Goal: Information Seeking & Learning: Learn about a topic

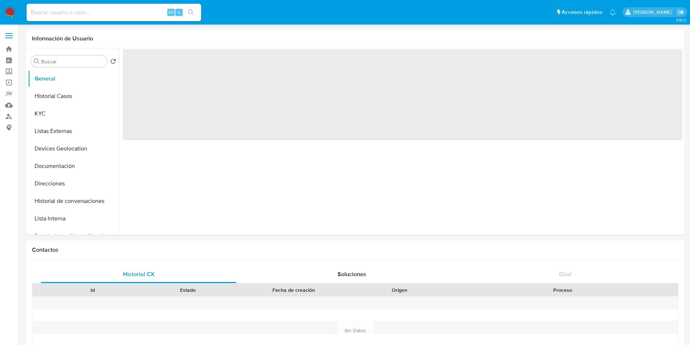
select select "10"
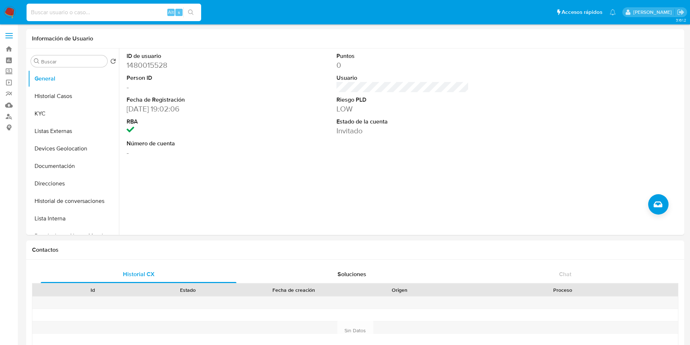
click at [100, 10] on input at bounding box center [114, 12] width 175 height 9
paste input "2608094961"
type input "2608094961"
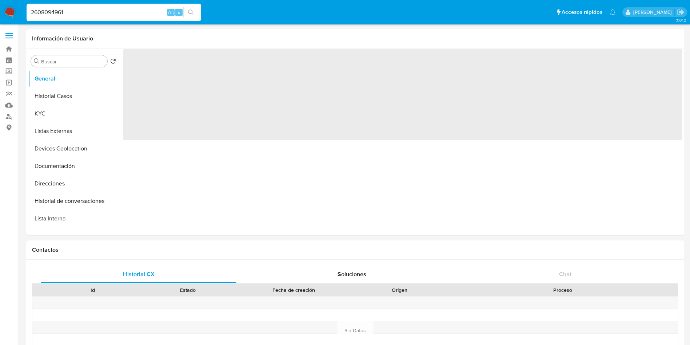
select select "10"
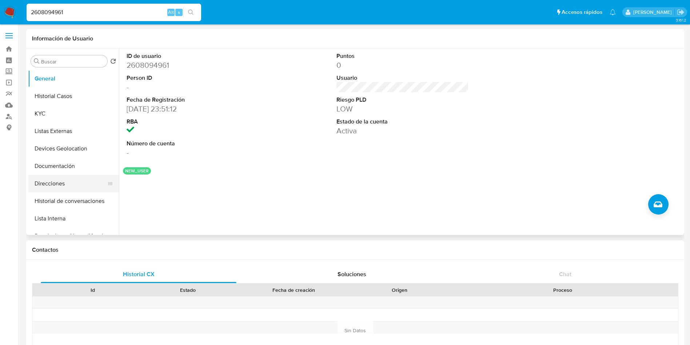
scroll to position [55, 0]
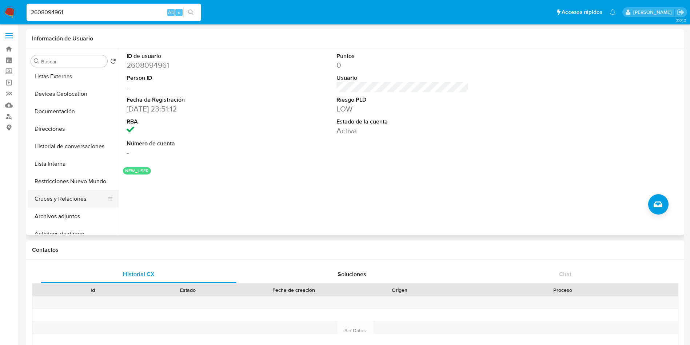
click at [84, 203] on button "Cruces y Relaciones" at bounding box center [70, 198] width 85 height 17
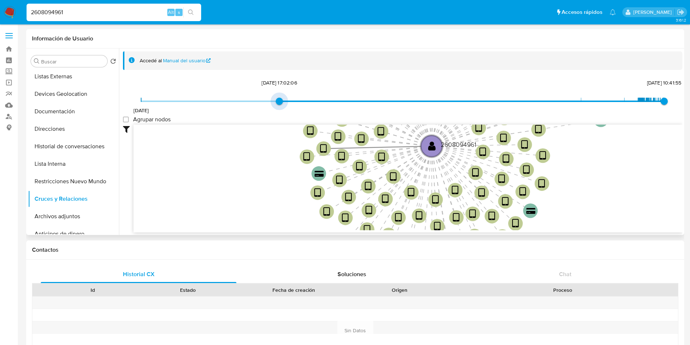
drag, startPoint x: 143, startPoint y: 101, endPoint x: 272, endPoint y: 99, distance: 128.8
click at [276, 99] on span "13/9/2023, 17:02:06" at bounding box center [279, 101] width 7 height 7
type input "1744978635000"
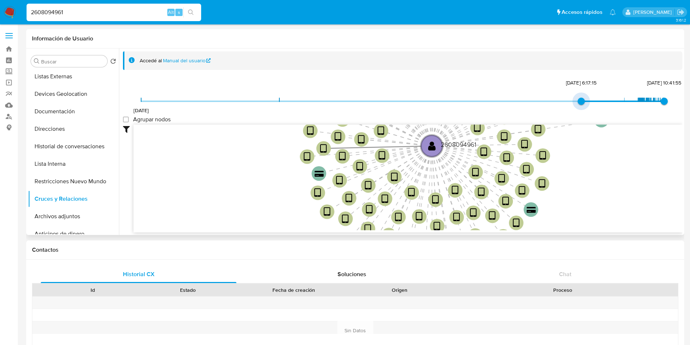
drag, startPoint x: 280, startPoint y: 102, endPoint x: 519, endPoint y: 104, distance: 238.7
click at [519, 104] on span "20/12/2022 18/4/2025, 6:17:15 25/9/2025, 10:41:55" at bounding box center [402, 101] width 523 height 11
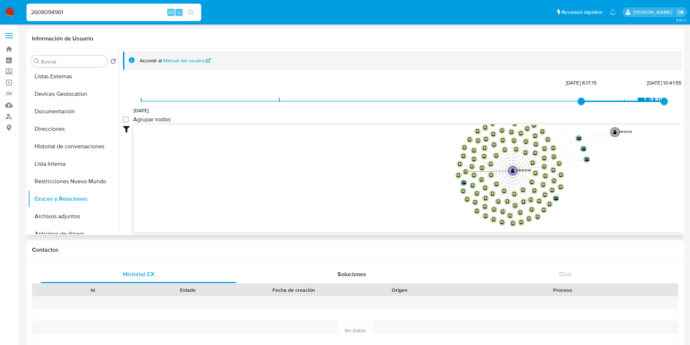
click at [340, 175] on icon "device-689fd8e2ceaadc5dc1f9f835  user-2608094961  2608094961 device-68d307c83…" at bounding box center [408, 177] width 549 height 106
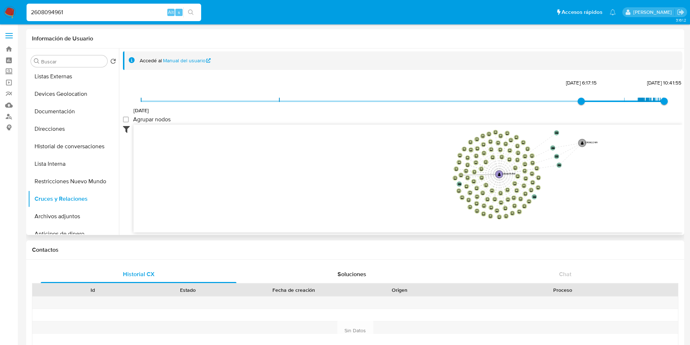
click at [127, 129] on icon at bounding box center [128, 128] width 11 height 9
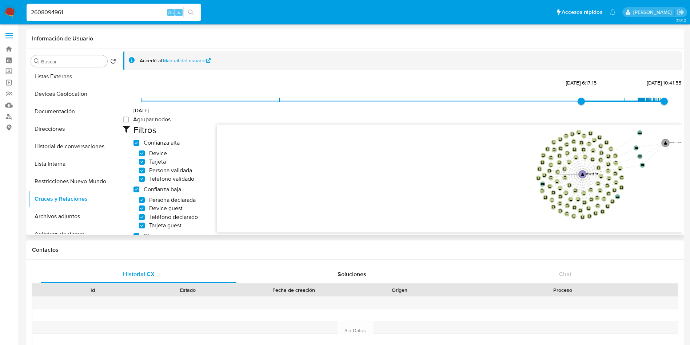
click at [138, 143] on high_trust "Confianza alta" at bounding box center [137, 143] width 6 height 6
checkbox high_trust "false"
checkbox input "false"
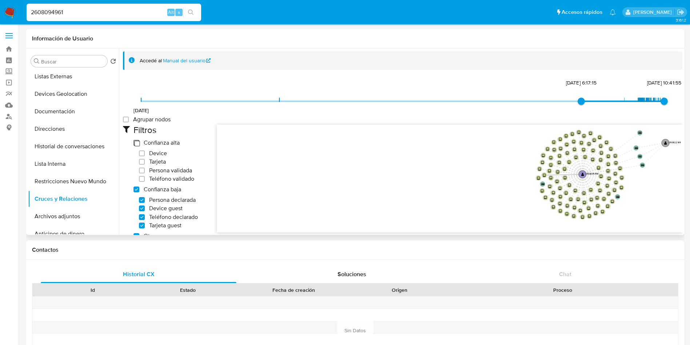
checkbox input "false"
click at [134, 188] on low_trust "Confianza baja" at bounding box center [137, 189] width 6 height 6
checkbox low_trust "false"
checkbox input "false"
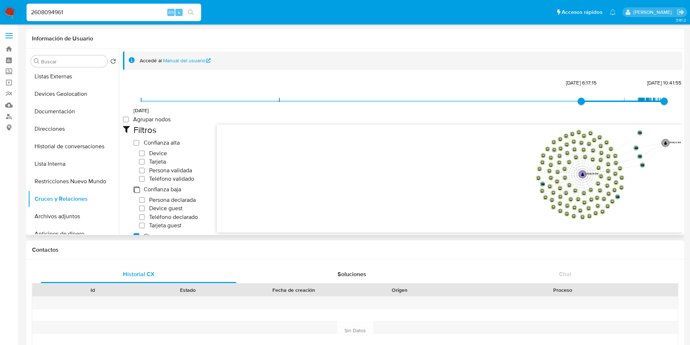
checkbox input "false"
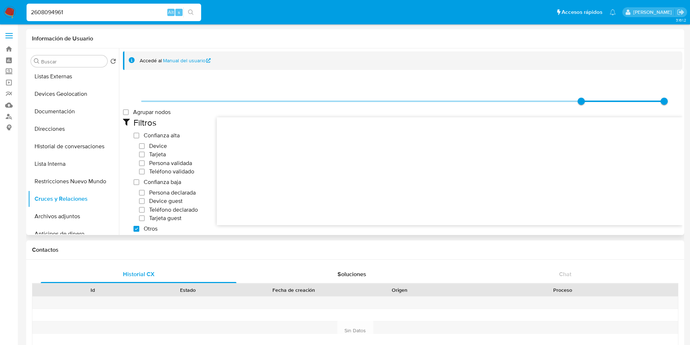
click at [135, 227] on others "Otros" at bounding box center [137, 229] width 6 height 6
checkbox others "false"
checkbox input "false"
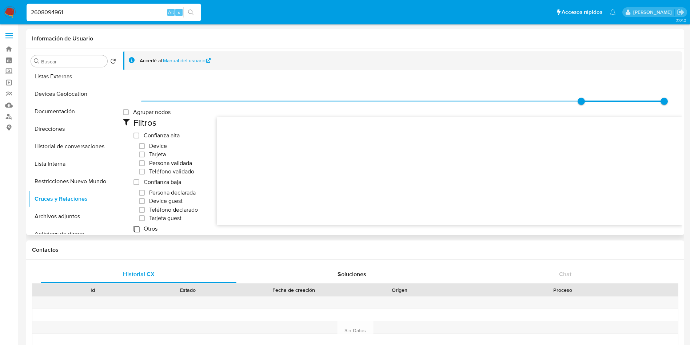
checkbox input "false"
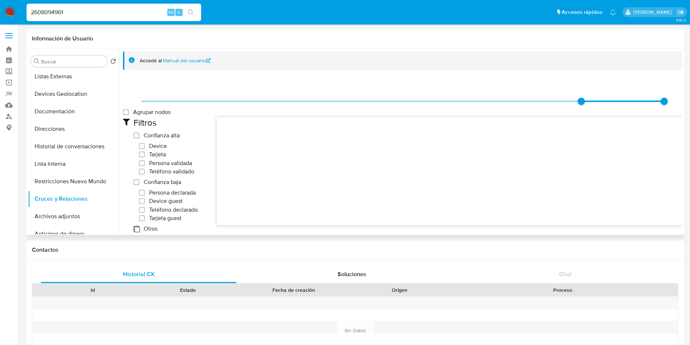
checkbox input "false"
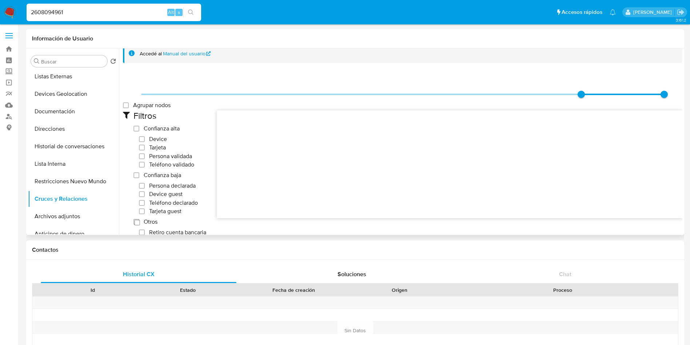
scroll to position [0, 0]
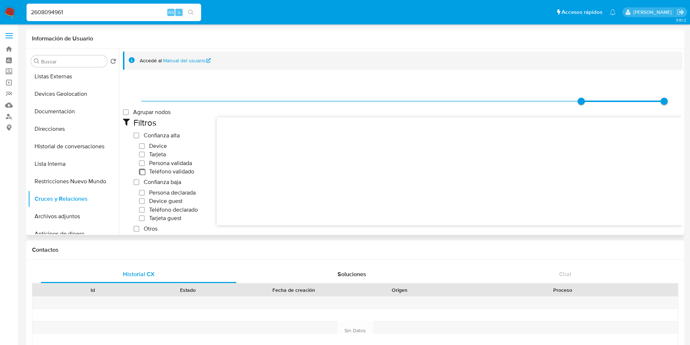
click at [144, 171] on input "Teléfono validado" at bounding box center [142, 171] width 6 height 6
checkbox input "true"
click at [170, 210] on span "Teléfono declarado" at bounding box center [173, 209] width 49 height 7
click at [145, 210] on input "Teléfono declarado" at bounding box center [142, 210] width 6 height 6
checkbox input "true"
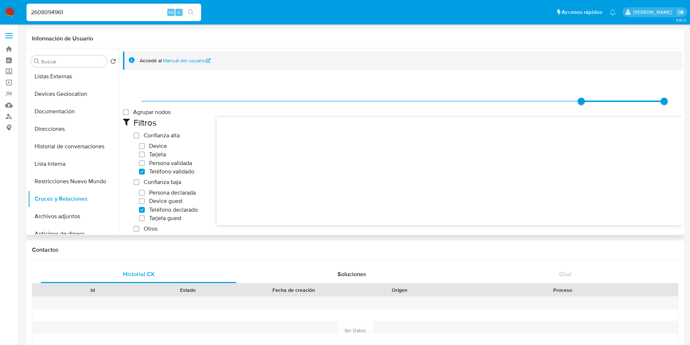
click at [170, 217] on span "Tarjeta guest" at bounding box center [165, 217] width 32 height 7
click at [145, 217] on input "Tarjeta guest" at bounding box center [142, 218] width 6 height 6
checkbox input "true"
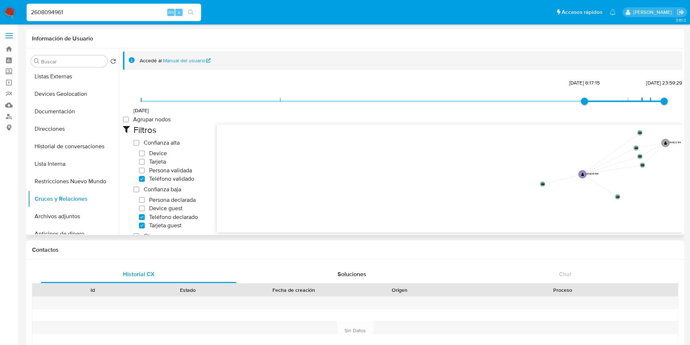
click at [159, 199] on span "Persona declarada" at bounding box center [172, 199] width 47 height 7
click at [145, 199] on input "Persona declarada" at bounding box center [142, 200] width 6 height 6
checkbox input "true"
click at [162, 208] on span "Device guest" at bounding box center [165, 208] width 33 height 7
click at [145, 208] on input "Device guest" at bounding box center [142, 208] width 6 height 6
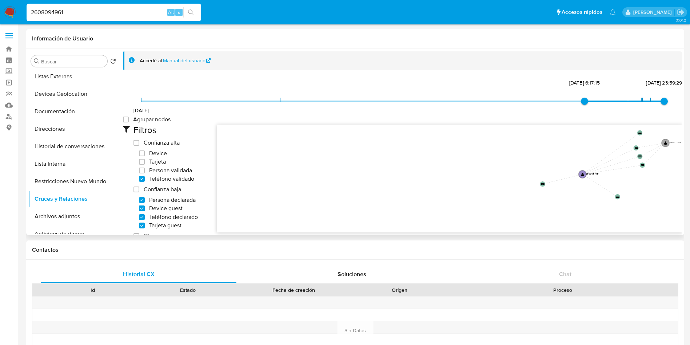
checkbox input "true"
type input "1758818515000"
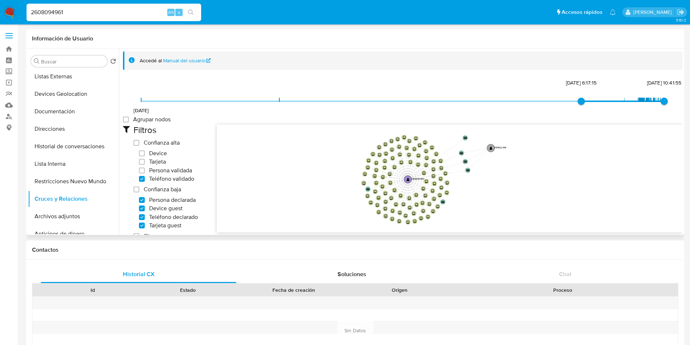
drag, startPoint x: 513, startPoint y: 194, endPoint x: 339, endPoint y: 199, distance: 174.4
click at [339, 199] on icon "device-689fd8e2ceaadc5dc1f9f835  user-2608094961  2608094961 device-68d307c83…" at bounding box center [450, 177] width 466 height 106
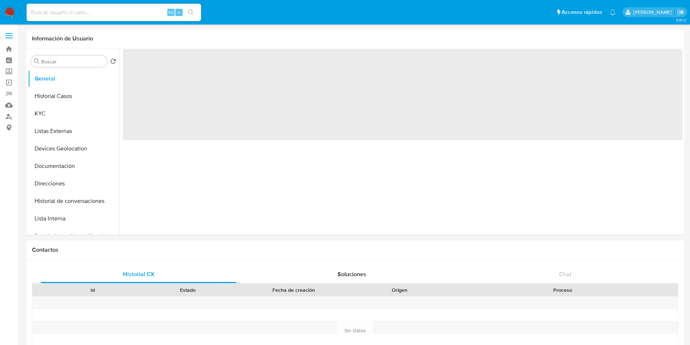
click at [138, 14] on input at bounding box center [114, 12] width 175 height 9
paste input "2608094961"
type input "2608094961"
select select "10"
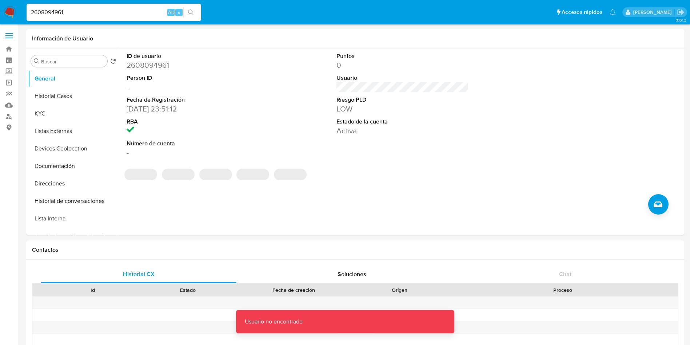
click at [138, 14] on input "2608094961" at bounding box center [114, 12] width 175 height 9
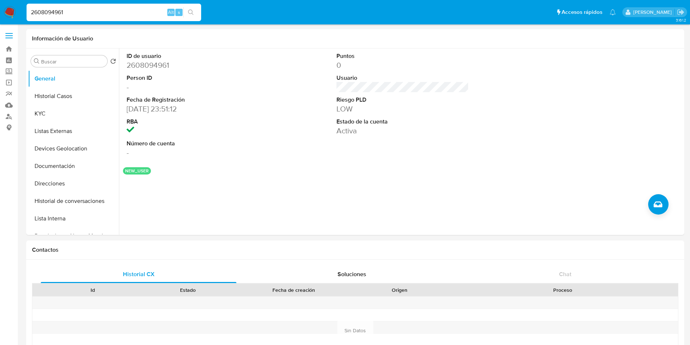
type input "2608094961"
drag, startPoint x: 127, startPoint y: 110, endPoint x: 165, endPoint y: 112, distance: 38.3
click at [165, 112] on dd "06/08/2025 23:51:12" at bounding box center [193, 109] width 133 height 10
copy dd "06/08/2025"
select select "10"
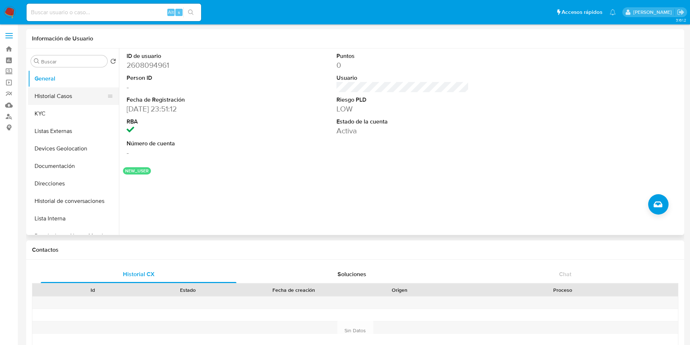
click at [67, 99] on button "Historial Casos" at bounding box center [70, 95] width 85 height 17
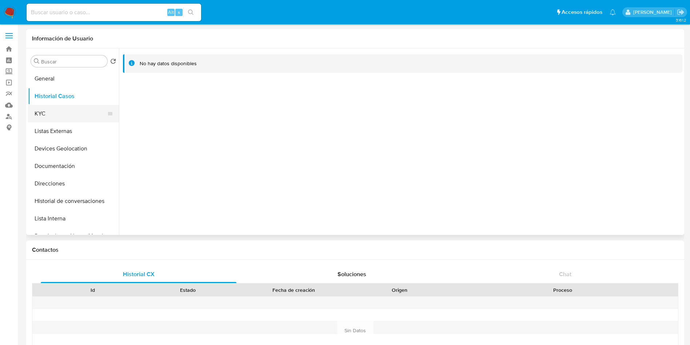
click at [69, 118] on button "KYC" at bounding box center [70, 113] width 85 height 17
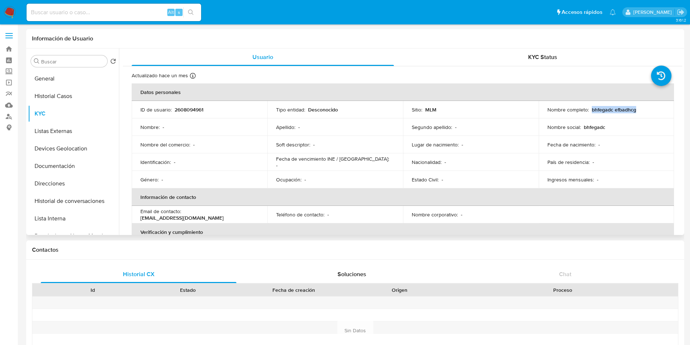
drag, startPoint x: 589, startPoint y: 108, endPoint x: 639, endPoint y: 108, distance: 49.9
click at [639, 108] on div "Nombre completo : bhfegadc efbadhcg" at bounding box center [607, 109] width 118 height 7
copy p "bhfegadc efbadhcg"
click at [72, 81] on button "General" at bounding box center [70, 78] width 85 height 17
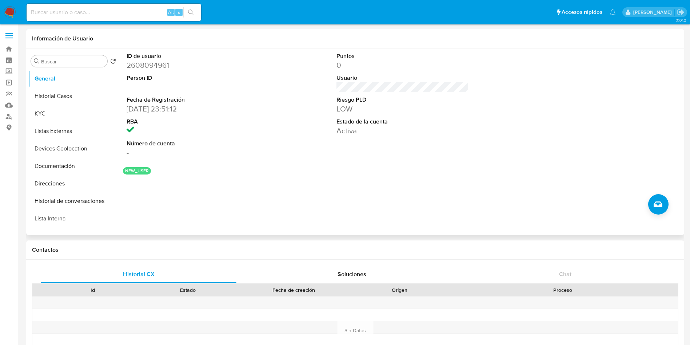
click at [129, 111] on dd "06/08/2025 23:51:12" at bounding box center [193, 109] width 133 height 10
drag, startPoint x: 129, startPoint y: 109, endPoint x: 165, endPoint y: 110, distance: 36.4
click at [165, 110] on dd "06/08/2025 23:51:12" at bounding box center [193, 109] width 133 height 10
copy dd "06/08/2025"
click at [135, 14] on input at bounding box center [114, 12] width 175 height 9
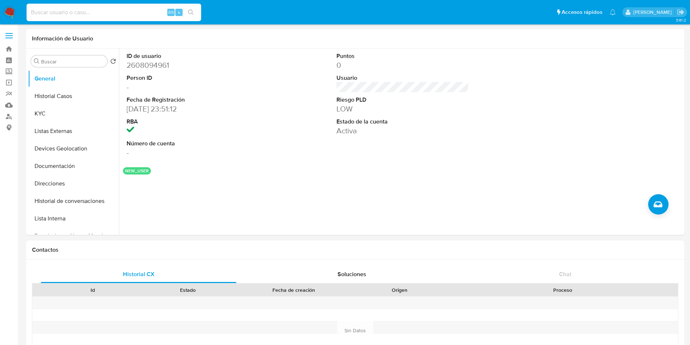
paste input "54525878"
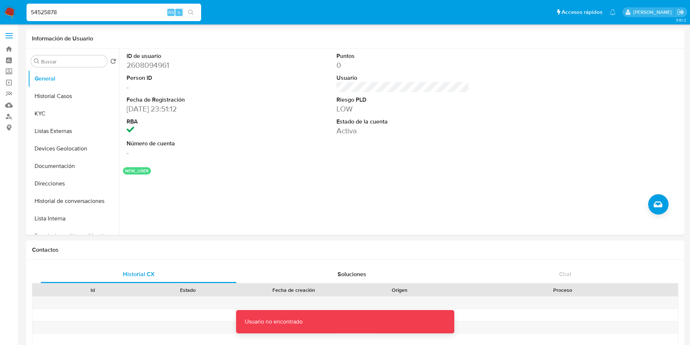
click at [135, 14] on input "54525878" at bounding box center [114, 12] width 175 height 9
type input "54525878"
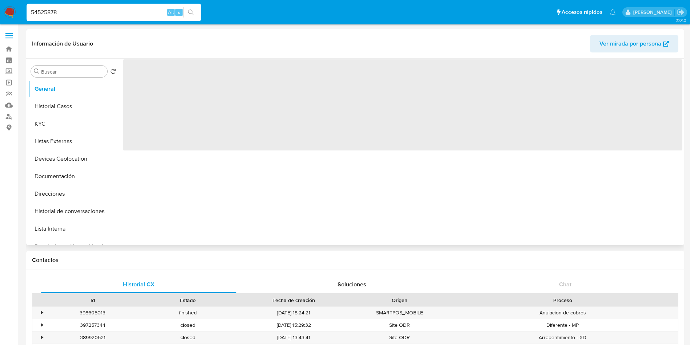
select select "10"
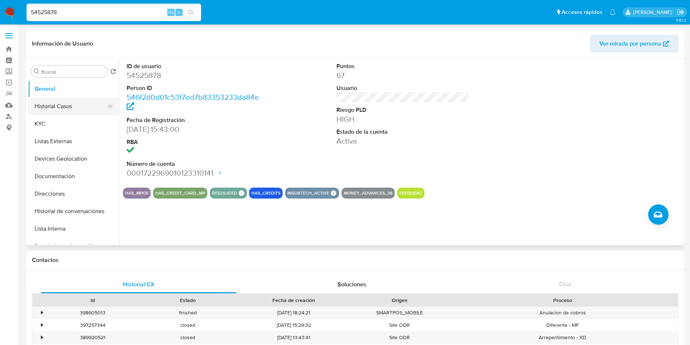
click at [53, 99] on button "Historial Casos" at bounding box center [70, 106] width 85 height 17
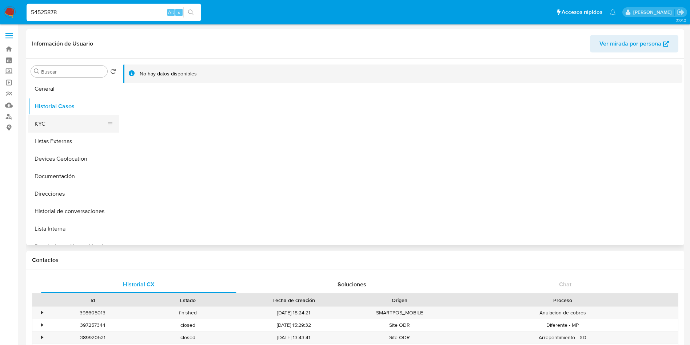
click at [68, 123] on button "KYC" at bounding box center [70, 123] width 85 height 17
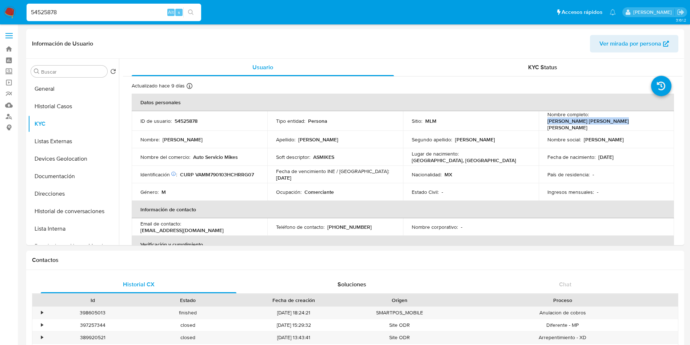
drag, startPoint x: 591, startPoint y: 121, endPoint x: 659, endPoint y: 123, distance: 68.1
click at [659, 123] on td "Nombre completo : Miguel Angel Vargas Morales" at bounding box center [607, 121] width 136 height 20
copy p "[PERSON_NAME] [PERSON_NAME] [PERSON_NAME]"
click at [70, 91] on button "General" at bounding box center [70, 88] width 85 height 17
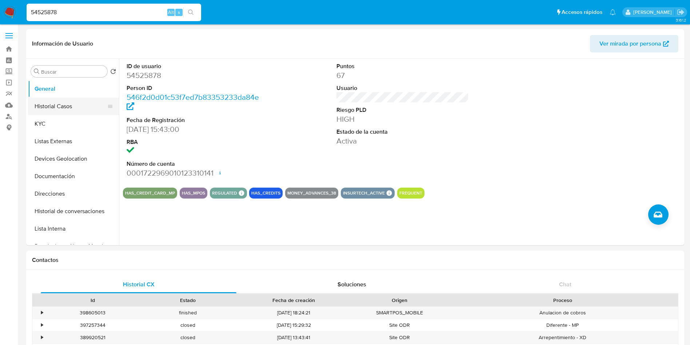
click at [57, 102] on button "Historial Casos" at bounding box center [70, 106] width 85 height 17
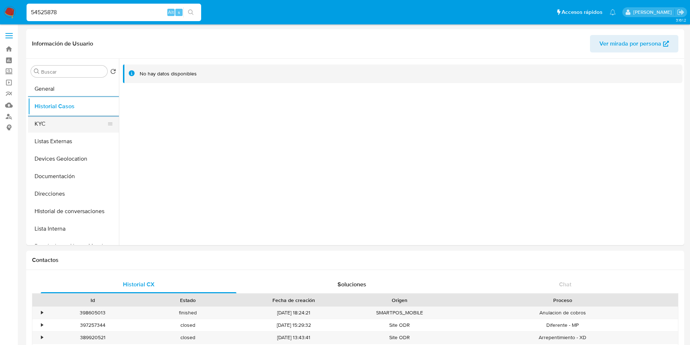
click at [76, 127] on button "KYC" at bounding box center [70, 123] width 85 height 17
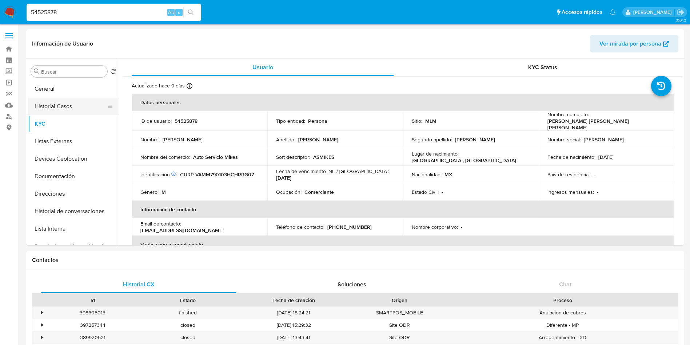
click at [64, 106] on button "Historial Casos" at bounding box center [70, 106] width 85 height 17
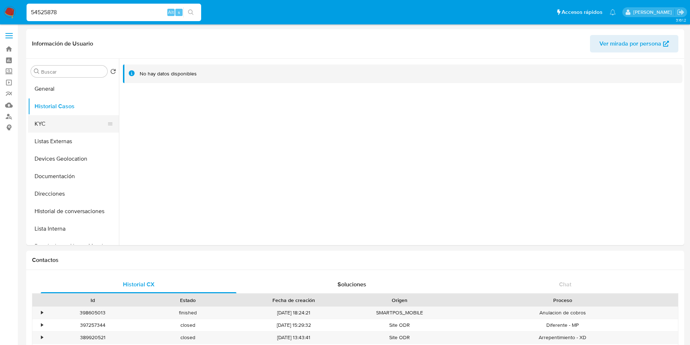
click at [54, 124] on button "KYC" at bounding box center [70, 123] width 85 height 17
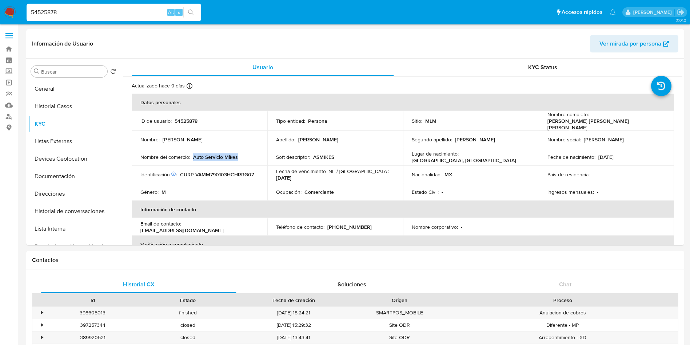
drag, startPoint x: 194, startPoint y: 155, endPoint x: 241, endPoint y: 157, distance: 46.3
click at [241, 157] on div "Nombre del comercio : Auto Servicio Mikes" at bounding box center [199, 157] width 118 height 7
drag, startPoint x: 595, startPoint y: 152, endPoint x: 620, endPoint y: 152, distance: 25.5
click at [620, 154] on div "Fecha de nacimiento : 03/01/1979" at bounding box center [607, 157] width 118 height 7
copy div "03/01/1979"
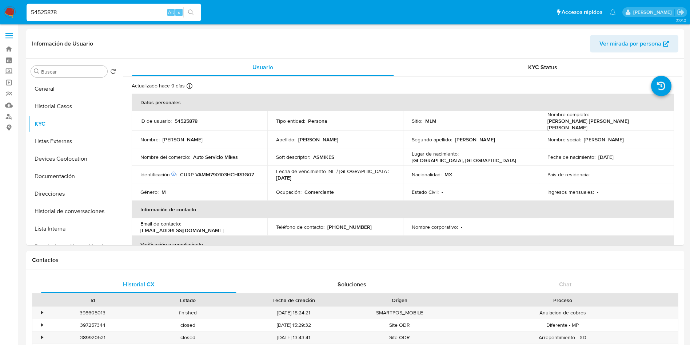
click at [229, 171] on p "CURP VAMM790103HCHRRG07" at bounding box center [217, 174] width 74 height 7
copy p "VAMM790103HCHRRG07"
drag, startPoint x: 193, startPoint y: 152, endPoint x: 238, endPoint y: 156, distance: 45.7
click at [238, 156] on div "Nombre del comercio : Auto Servicio Mikes" at bounding box center [199, 157] width 118 height 7
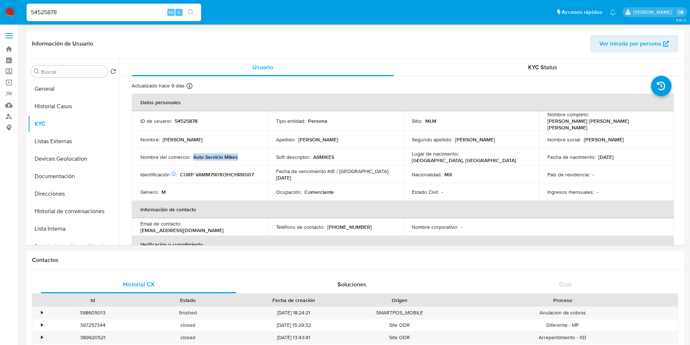
copy p "Auto Servicio Mikes"
drag, startPoint x: 512, startPoint y: 153, endPoint x: 460, endPoint y: 156, distance: 52.1
click at [460, 156] on div "Lugar de nacimiento : MEXICO, CHIHUAHUA" at bounding box center [471, 156] width 118 height 13
copy p "MEXICO, CHIHUAHUA"
drag, startPoint x: 193, startPoint y: 154, endPoint x: 241, endPoint y: 155, distance: 47.7
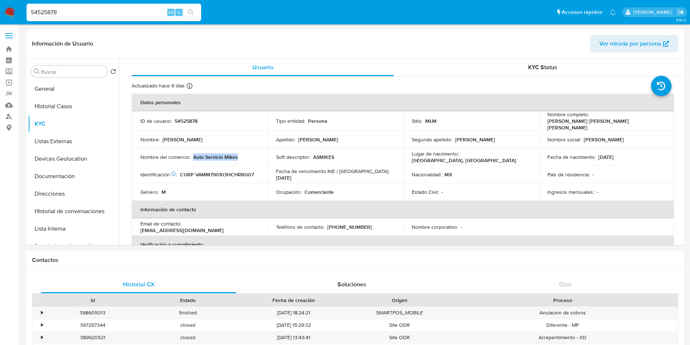
click at [240, 155] on div "Nombre del comercio : Auto Servicio Mikes" at bounding box center [199, 157] width 118 height 7
copy p "Auto Servicio Mikes"
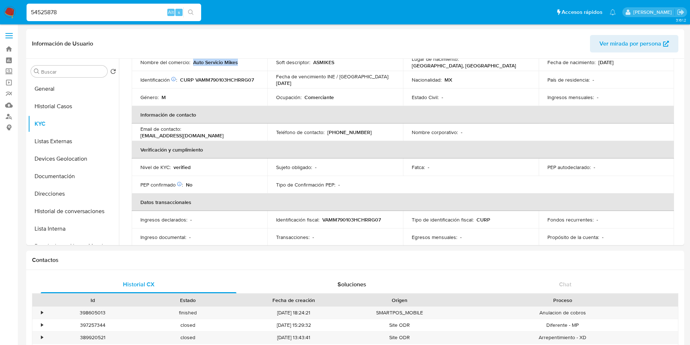
scroll to position [109, 0]
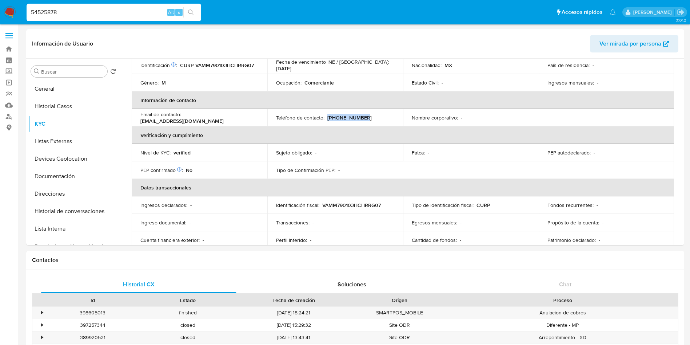
drag, startPoint x: 326, startPoint y: 117, endPoint x: 363, endPoint y: 115, distance: 37.2
click at [363, 115] on div "Teléfono de contacto : (656) 6387586" at bounding box center [335, 117] width 118 height 7
copy p "(656) 6387586"
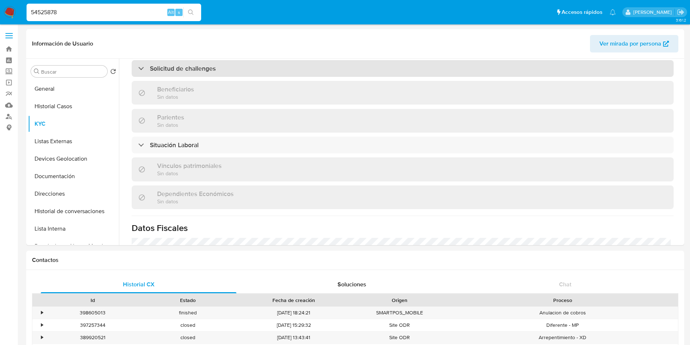
scroll to position [328, 0]
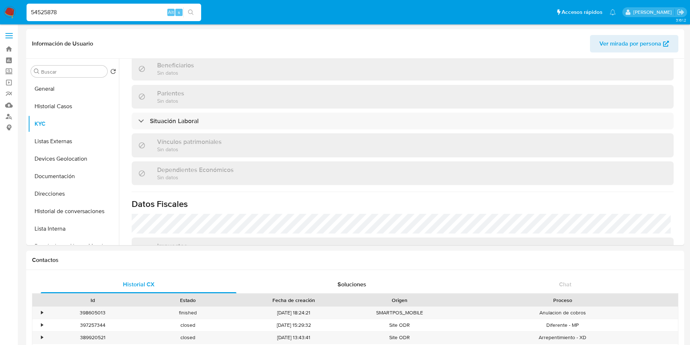
click at [228, 133] on div "Vínculos patrimoniales Sin datos" at bounding box center [403, 145] width 542 height 24
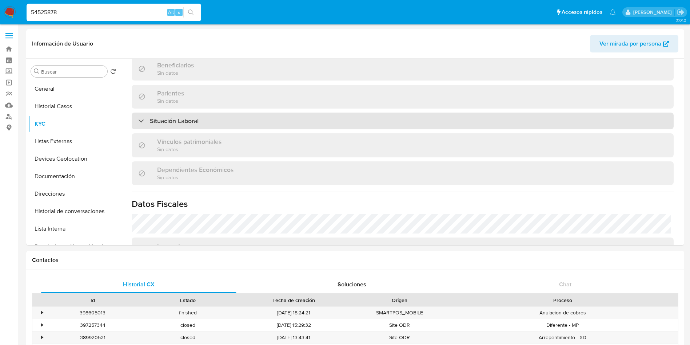
click at [228, 121] on div "Situación Laboral" at bounding box center [403, 120] width 542 height 17
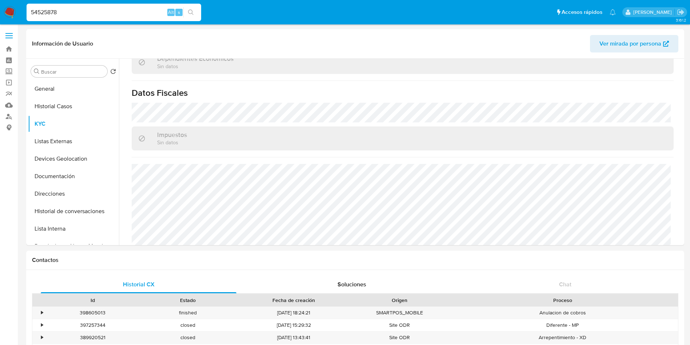
scroll to position [546, 0]
click at [60, 142] on button "Listas Externas" at bounding box center [70, 140] width 85 height 17
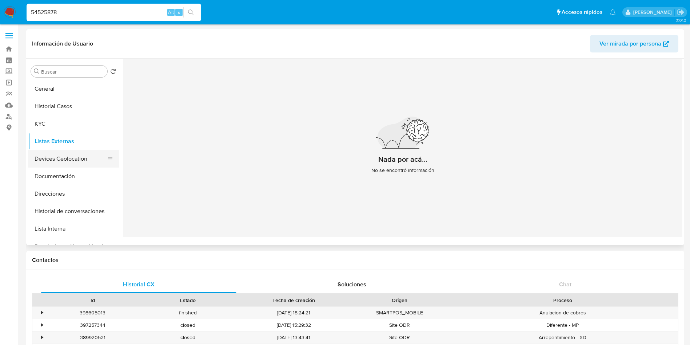
click at [79, 155] on button "Devices Geolocation" at bounding box center [70, 158] width 85 height 17
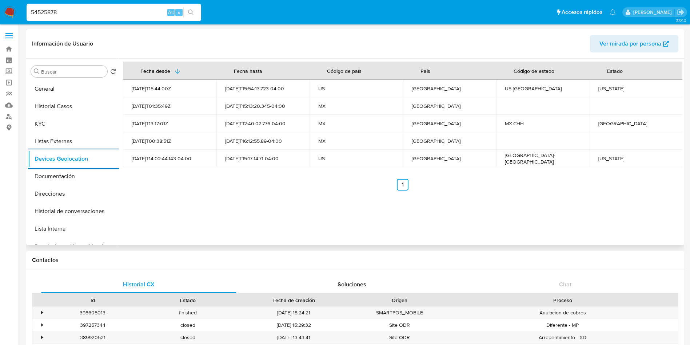
click at [595, 88] on td "New Mexico" at bounding box center [637, 88] width 94 height 17
click at [600, 158] on div "Texas" at bounding box center [637, 158] width 76 height 7
copy div "Texas"
click at [612, 123] on div "Chihuahua" at bounding box center [637, 123] width 76 height 7
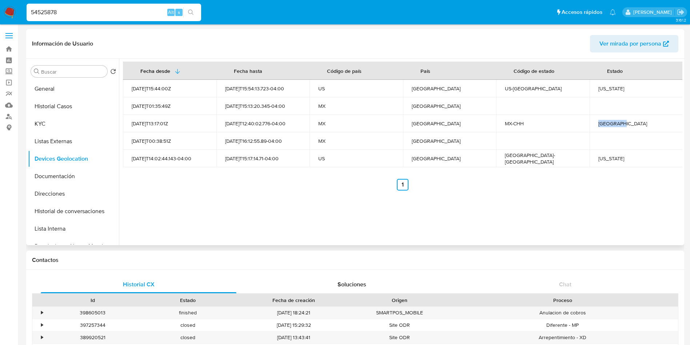
click at [612, 123] on div "Chihuahua" at bounding box center [637, 123] width 76 height 7
click at [61, 181] on button "Documentación" at bounding box center [70, 175] width 85 height 17
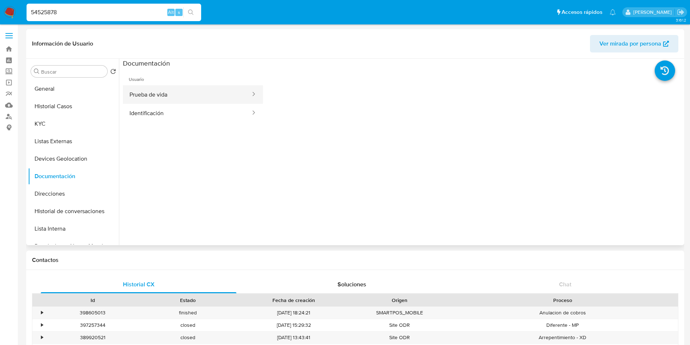
click at [170, 94] on button "Prueba de vida" at bounding box center [187, 94] width 128 height 19
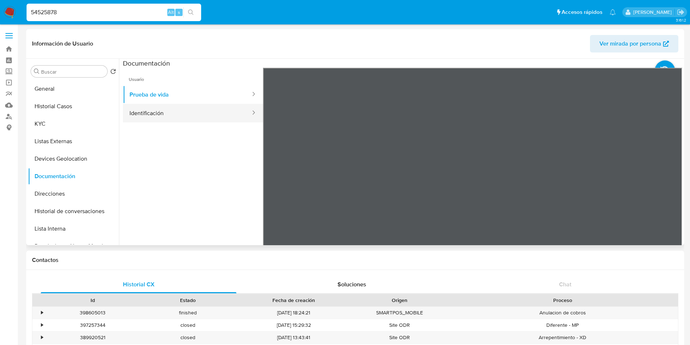
click at [191, 110] on button "Identificación" at bounding box center [187, 113] width 128 height 19
click at [671, 183] on icon at bounding box center [673, 185] width 4 height 7
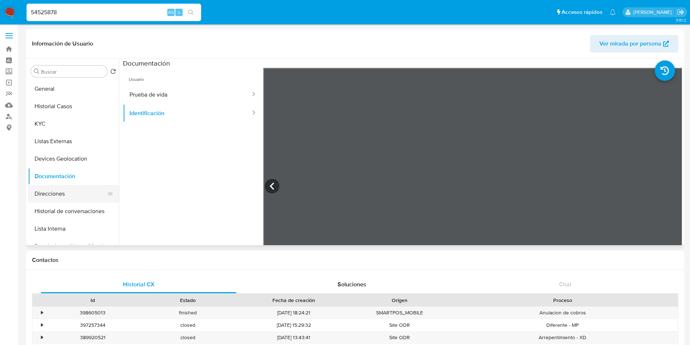
click at [57, 198] on button "Direcciones" at bounding box center [70, 193] width 85 height 17
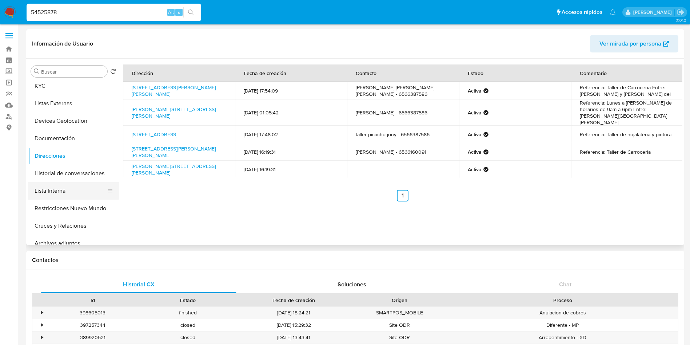
scroll to position [55, 0]
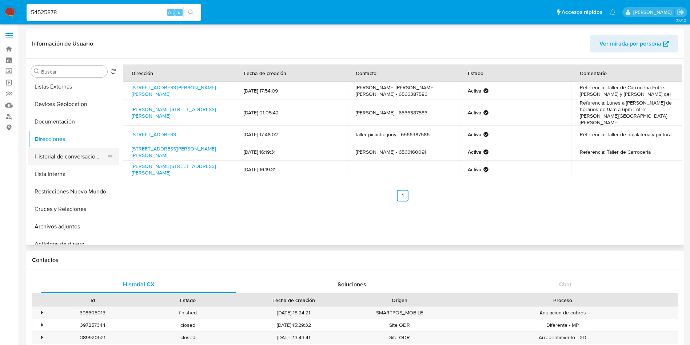
click at [78, 163] on button "Historial de conversaciones" at bounding box center [70, 156] width 85 height 17
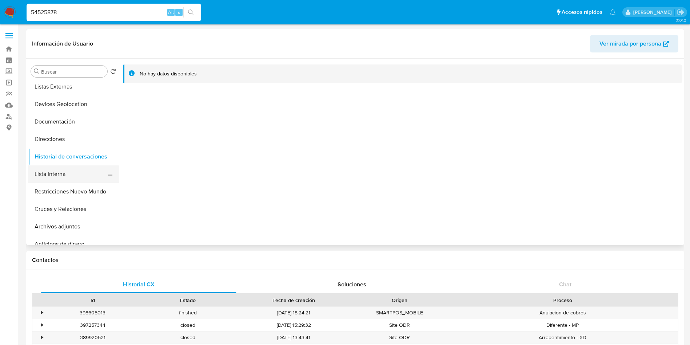
click at [63, 172] on button "Lista Interna" at bounding box center [70, 173] width 85 height 17
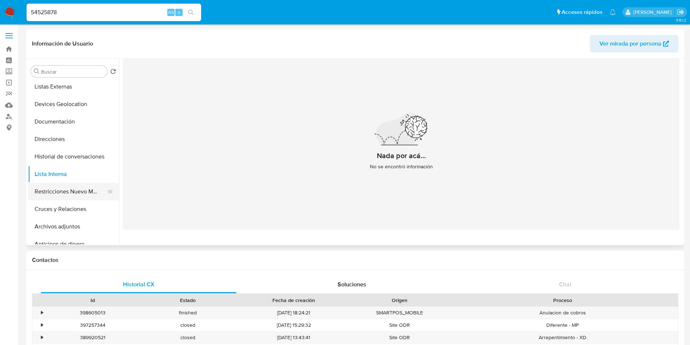
click at [71, 189] on button "Restricciones Nuevo Mundo" at bounding box center [70, 191] width 85 height 17
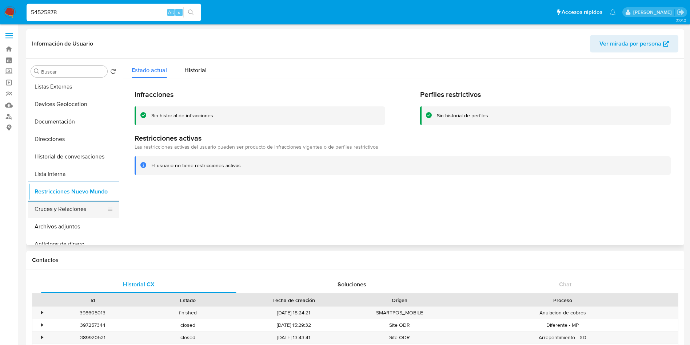
click at [82, 211] on button "Cruces y Relaciones" at bounding box center [70, 208] width 85 height 17
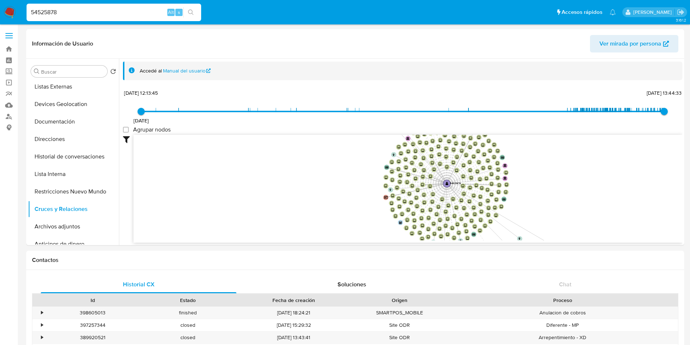
click at [464, 110] on span "26/4/2021 26/4/2021, 12:13:45 24/9/2025, 13:44:33" at bounding box center [402, 111] width 523 height 11
type input "1706640715000"
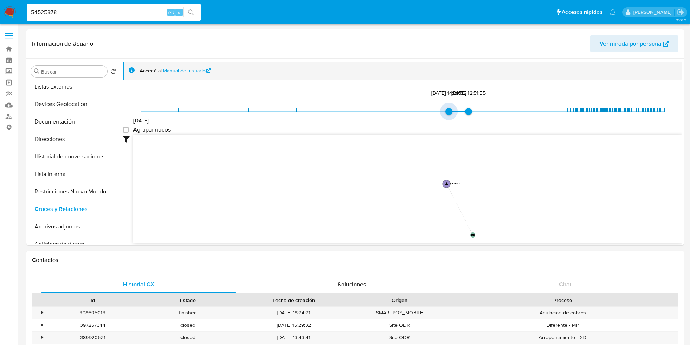
type input "1706640715000"
type input "1706640716000"
drag, startPoint x: 140, startPoint y: 112, endPoint x: 469, endPoint y: 112, distance: 329.7
click at [469, 112] on span "26/4/2021 30/1/2024, 12:51:55 30/1/2024, 12:51:56" at bounding box center [402, 111] width 523 height 11
drag, startPoint x: 551, startPoint y: 212, endPoint x: 415, endPoint y: 168, distance: 142.6
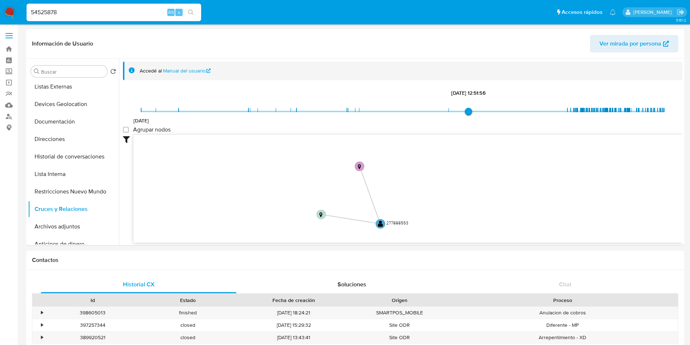
click at [411, 168] on icon "device-689d19640f35e5bfcd3617da  user-54525878  54525878 device-6842ef4db07cd…" at bounding box center [408, 188] width 549 height 106
click at [65, 222] on button "Archivos adjuntos" at bounding box center [70, 226] width 85 height 17
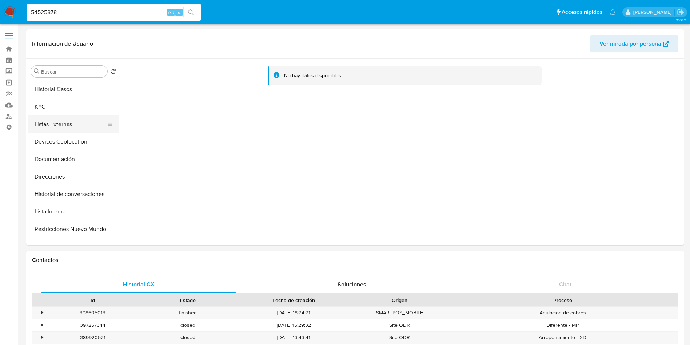
scroll to position [0, 0]
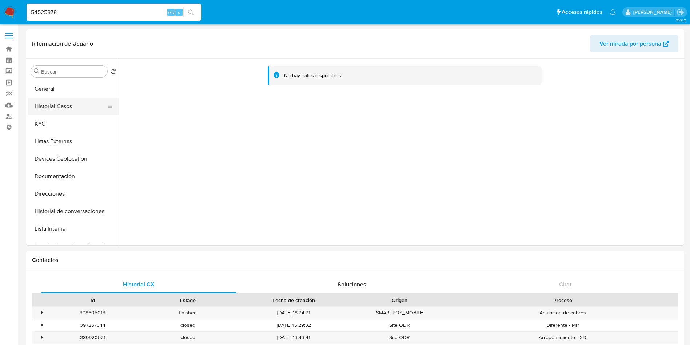
click at [76, 107] on button "Historial Casos" at bounding box center [70, 106] width 85 height 17
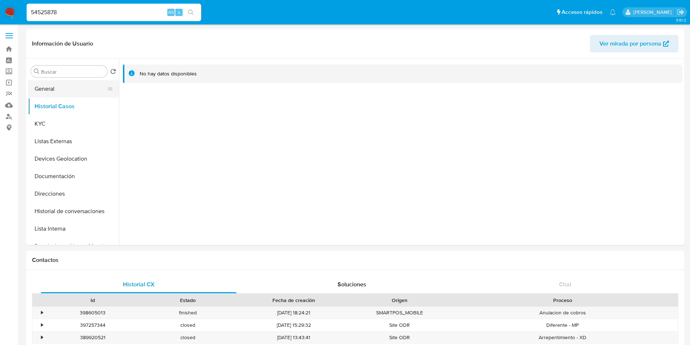
click at [64, 94] on button "General" at bounding box center [70, 88] width 85 height 17
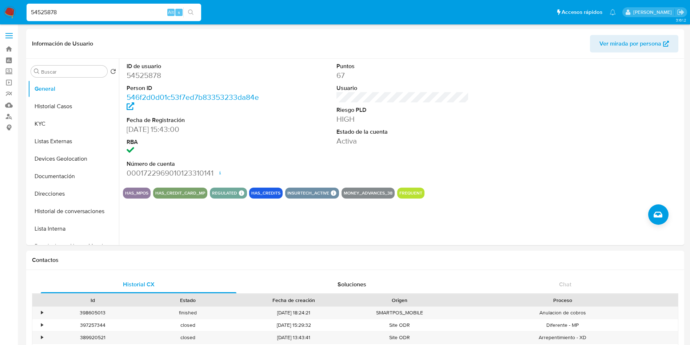
click at [109, 13] on input "54525878" at bounding box center [114, 12] width 175 height 9
drag, startPoint x: 115, startPoint y: 15, endPoint x: 0, endPoint y: -3, distance: 116.6
paste input "1618244637"
type input "1618244637"
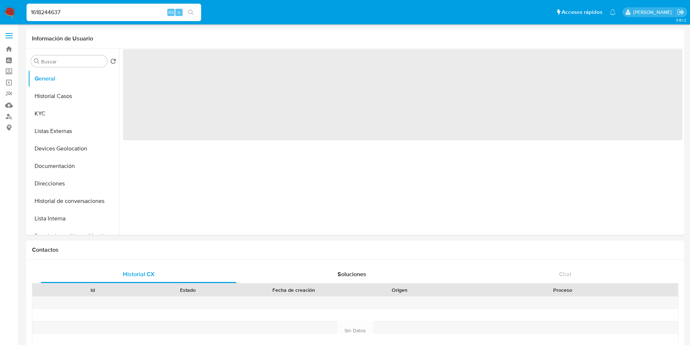
select select "10"
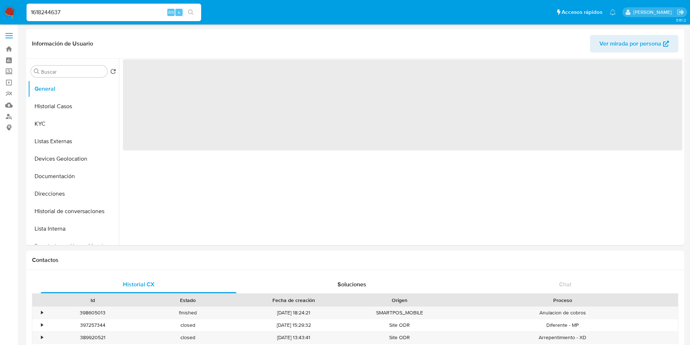
select select "10"
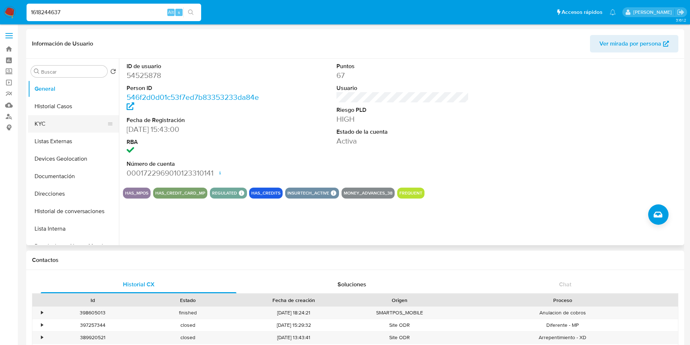
click at [51, 126] on button "KYC" at bounding box center [70, 123] width 85 height 17
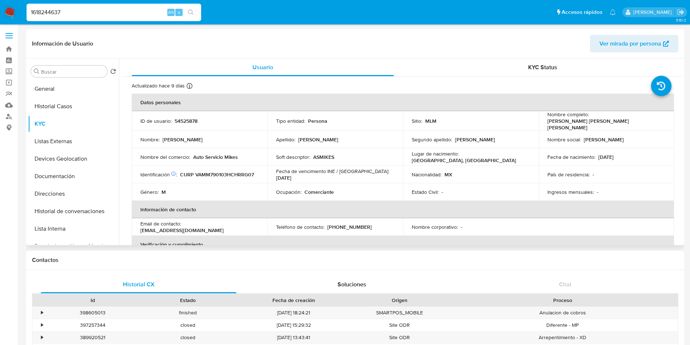
click at [608, 155] on p "03/01/1979" at bounding box center [606, 157] width 15 height 7
click at [608, 154] on p "03/01/1979" at bounding box center [606, 157] width 15 height 7
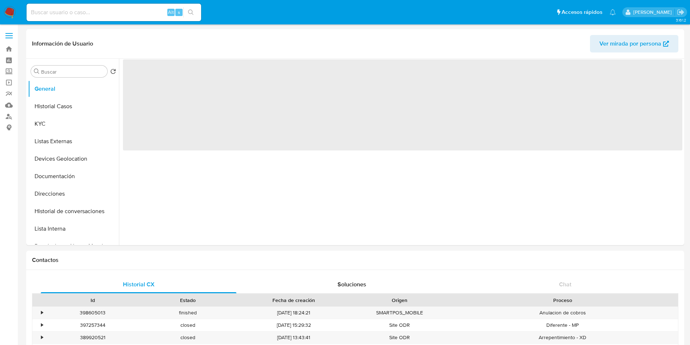
click at [96, 9] on input at bounding box center [114, 12] width 175 height 9
select select "10"
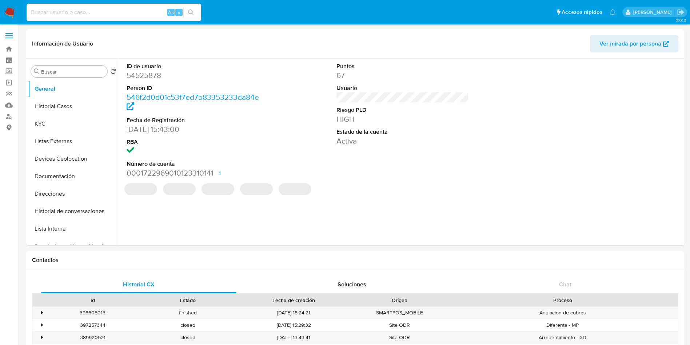
paste input "1618244637"
type input "1618244637"
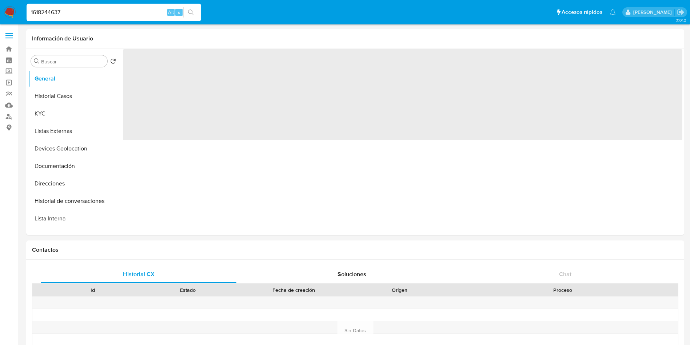
select select "10"
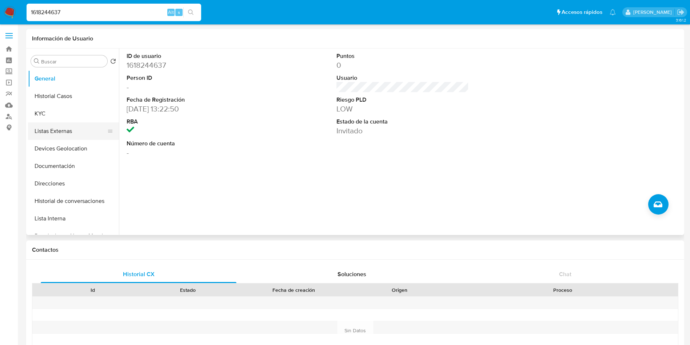
click at [72, 134] on button "Listas Externas" at bounding box center [70, 130] width 85 height 17
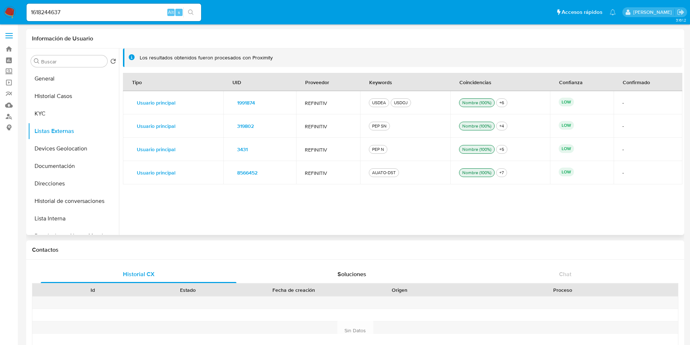
click at [245, 102] on span "1991874" at bounding box center [246, 103] width 18 height 10
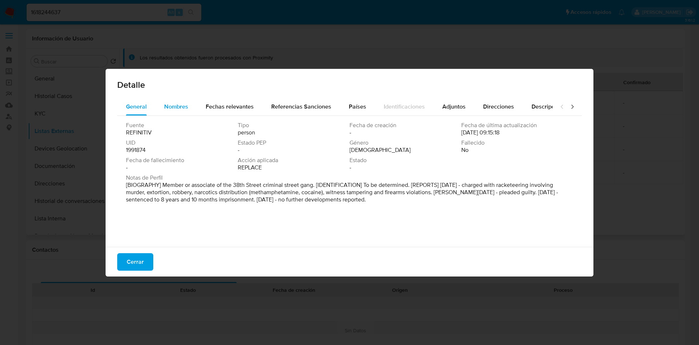
click at [176, 106] on span "Nombres" at bounding box center [176, 106] width 24 height 8
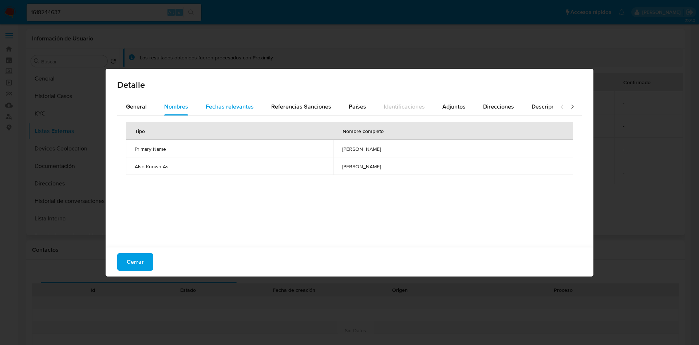
click at [215, 110] on div "Fechas relevantes" at bounding box center [230, 106] width 48 height 17
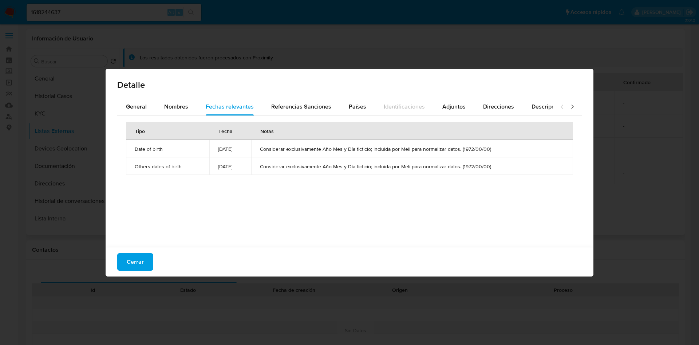
click at [114, 261] on div "Cerrar" at bounding box center [350, 261] width 488 height 29
click at [129, 257] on span "Cerrar" at bounding box center [135, 262] width 17 height 16
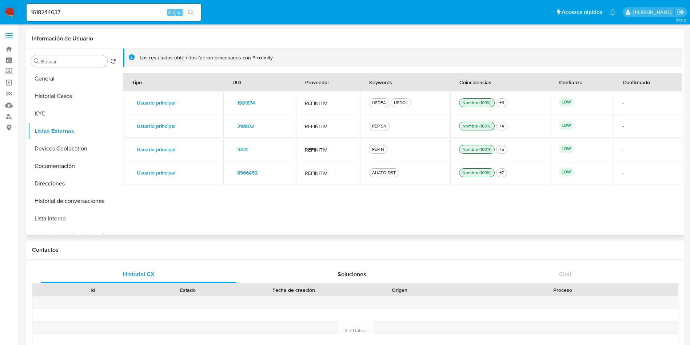
click at [254, 124] on button "319802" at bounding box center [245, 126] width 27 height 12
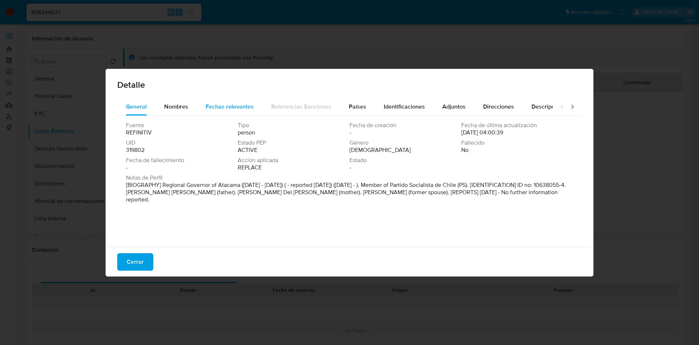
click at [226, 106] on span "Fechas relevantes" at bounding box center [230, 106] width 48 height 8
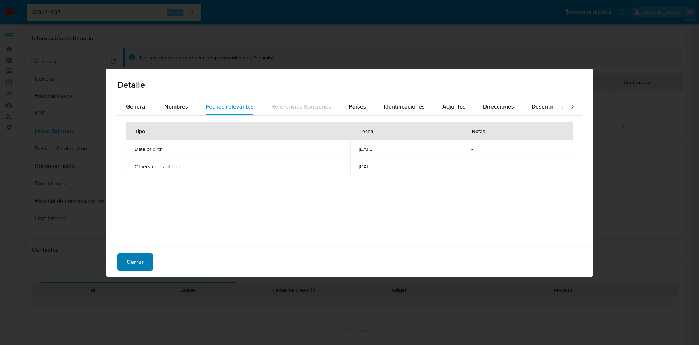
click at [132, 259] on span "Cerrar" at bounding box center [135, 262] width 17 height 16
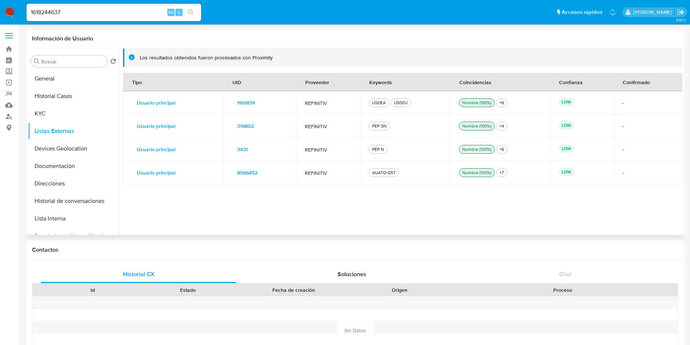
click at [241, 147] on span "3431" at bounding box center [242, 149] width 11 height 10
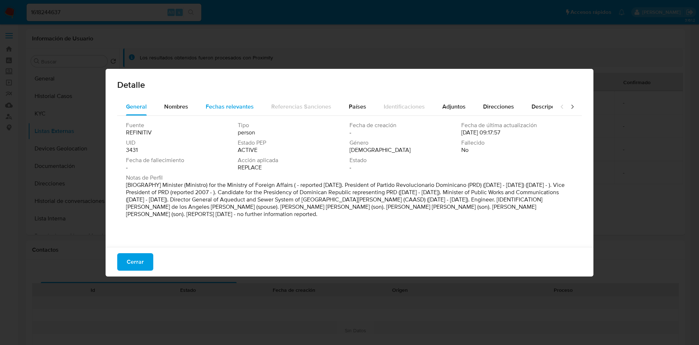
click at [219, 104] on span "Fechas relevantes" at bounding box center [230, 106] width 48 height 8
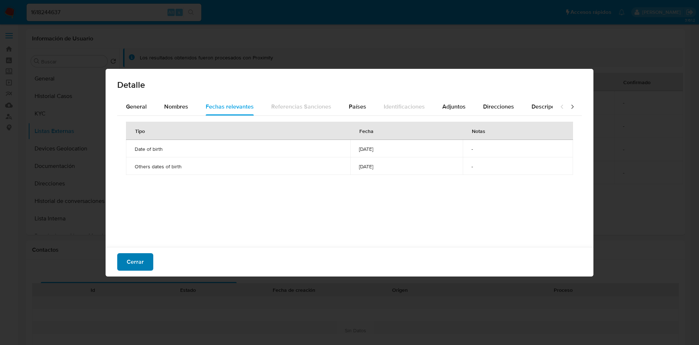
click at [143, 265] on button "Cerrar" at bounding box center [135, 261] width 36 height 17
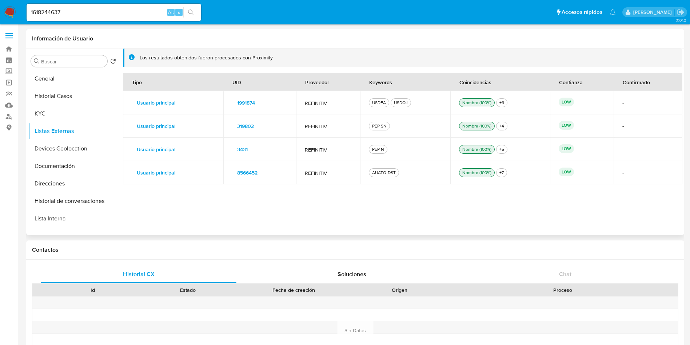
click at [252, 174] on span "8566452" at bounding box center [247, 172] width 20 height 10
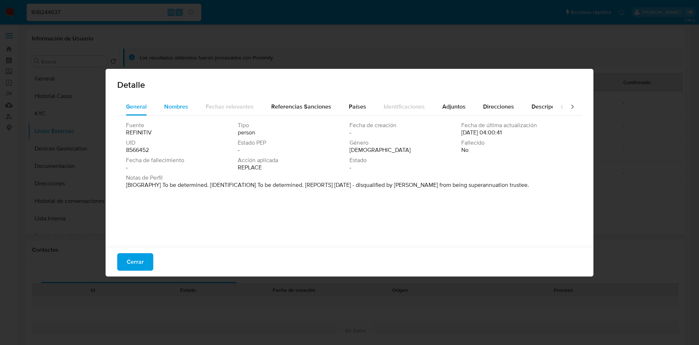
click at [183, 106] on span "Nombres" at bounding box center [176, 106] width 24 height 8
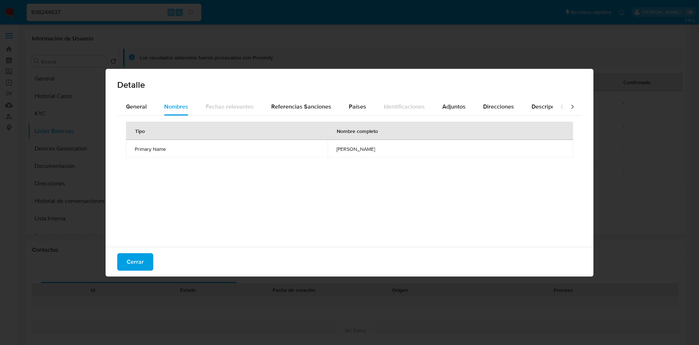
click at [291, 116] on div "Tipo Nombre completo Primary Name miguel vargas" at bounding box center [349, 179] width 464 height 127
click at [294, 107] on span "Referencias Sanciones" at bounding box center [301, 106] width 60 height 8
click at [356, 107] on span "Países" at bounding box center [357, 106] width 17 height 8
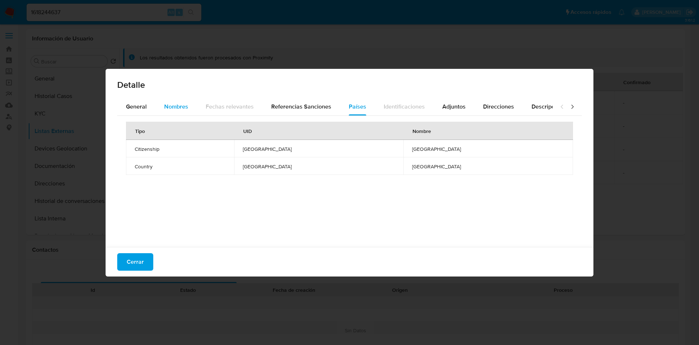
click at [176, 107] on span "Nombres" at bounding box center [176, 106] width 24 height 8
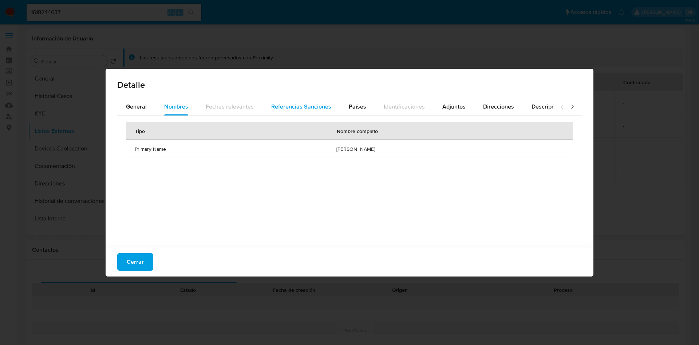
click at [308, 108] on span "Referencias Sanciones" at bounding box center [301, 106] width 60 height 8
click at [360, 106] on span "Países" at bounding box center [357, 106] width 17 height 8
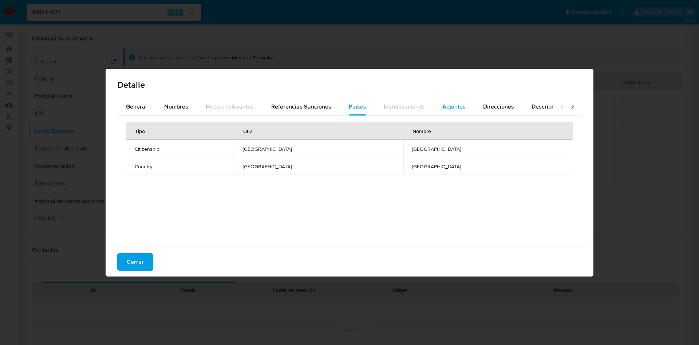
click at [448, 107] on span "Adjuntos" at bounding box center [453, 106] width 23 height 8
click at [500, 111] on div "Direcciones" at bounding box center [498, 106] width 31 height 17
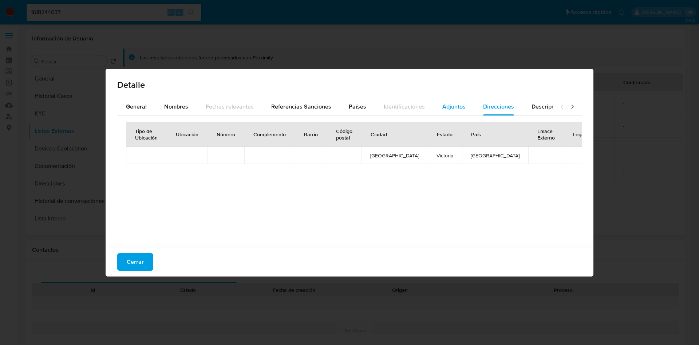
click at [448, 106] on span "Adjuntos" at bounding box center [453, 106] width 23 height 8
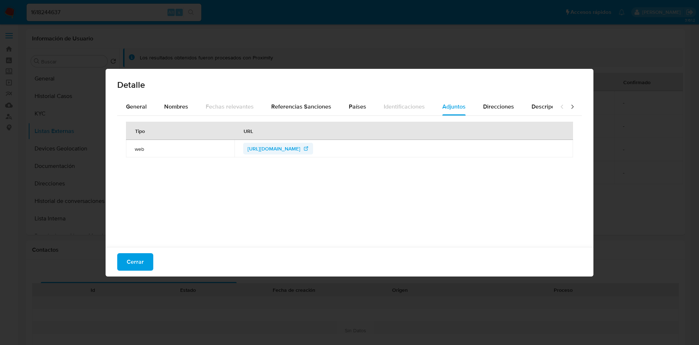
click at [293, 150] on span "https://www.legislation.gov.au/F2025N00058/latest/text" at bounding box center [273, 149] width 53 height 12
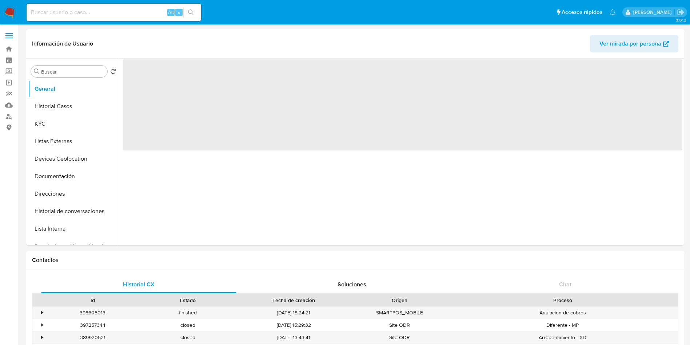
select select "10"
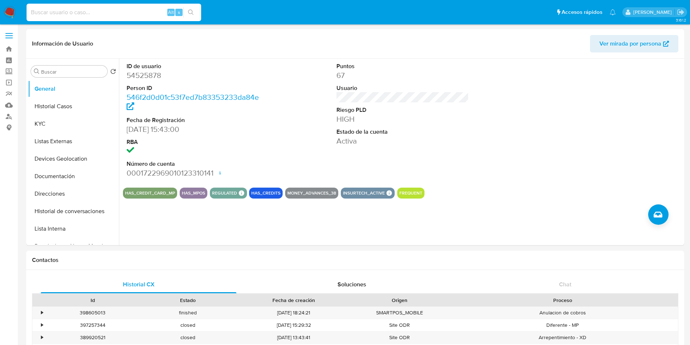
click at [139, 13] on input at bounding box center [114, 12] width 175 height 9
paste input "1159375547"
type input "1159375547"
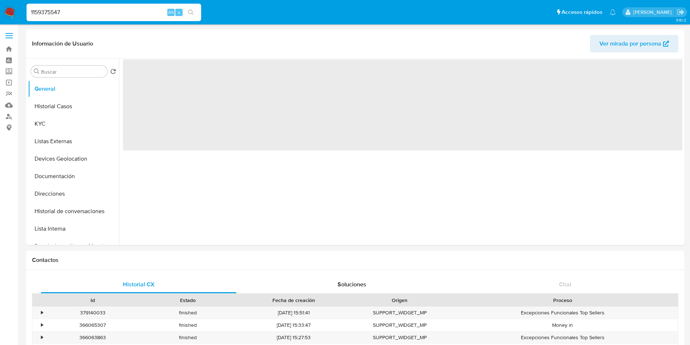
select select "10"
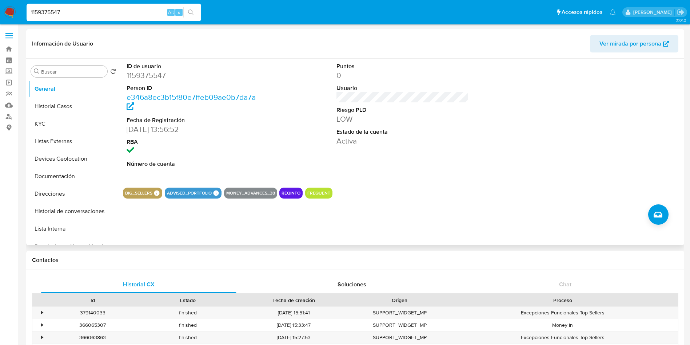
click at [377, 95] on div "Puntos 0 Usuario Riesgo PLD LOW Estado de la cuenta Activa" at bounding box center [403, 120] width 140 height 123
